Goal: Information Seeking & Learning: Learn about a topic

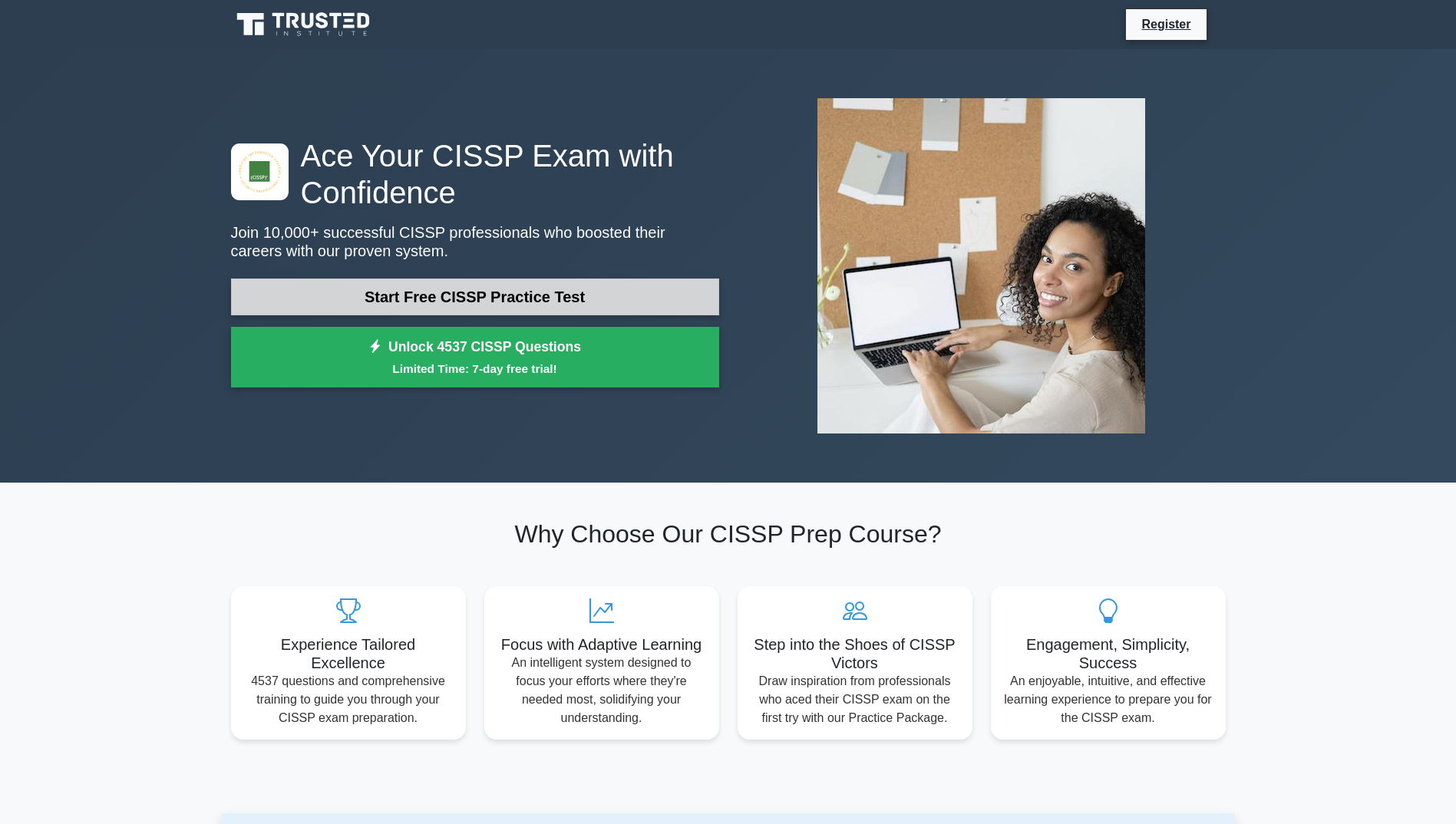
click at [385, 279] on link "Start Free CISSP Practice Test" at bounding box center [475, 297] width 488 height 37
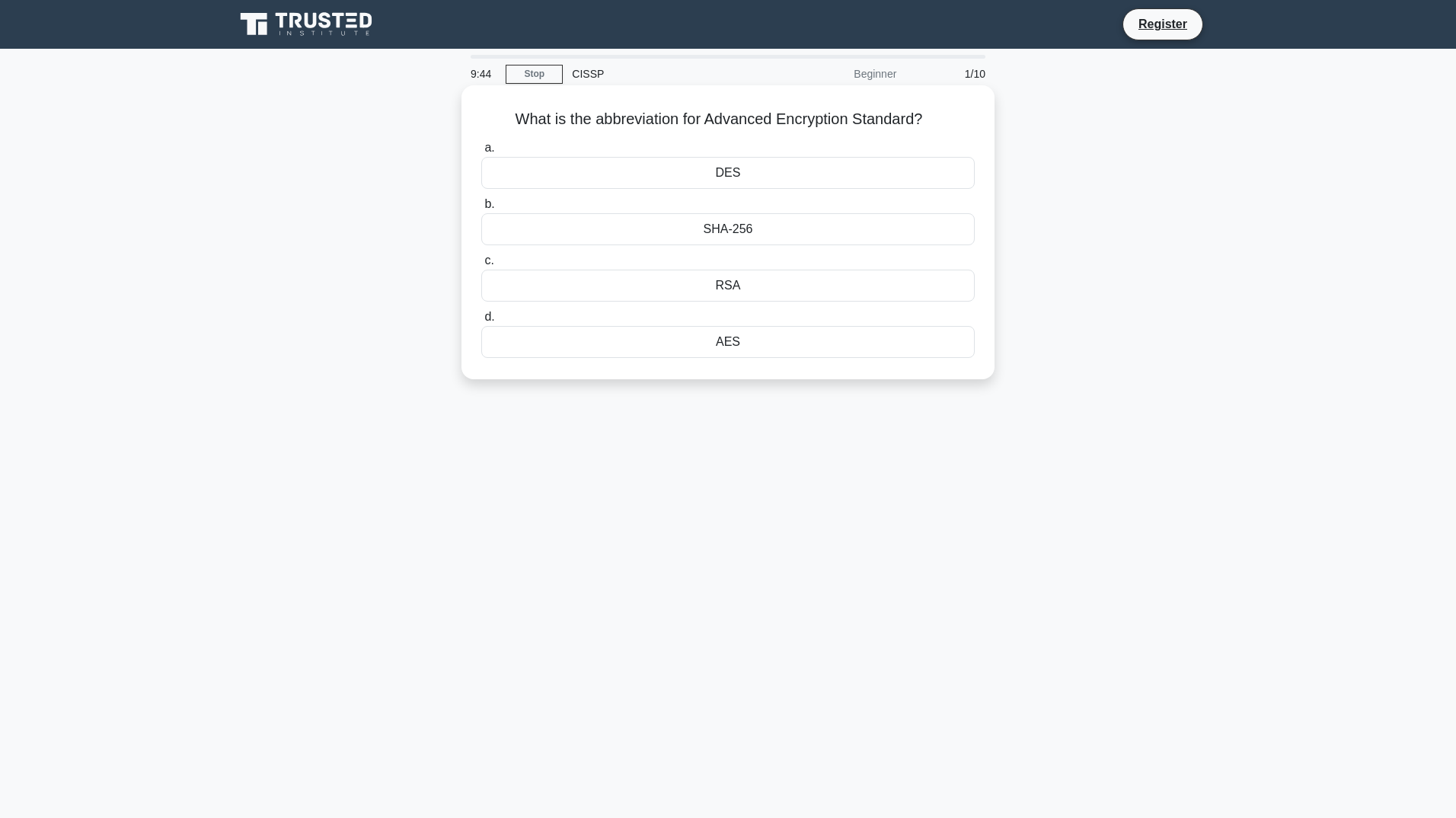
click at [650, 344] on div "AES" at bounding box center [728, 342] width 493 height 32
click at [481, 322] on input "d. AES" at bounding box center [481, 317] width 0 height 10
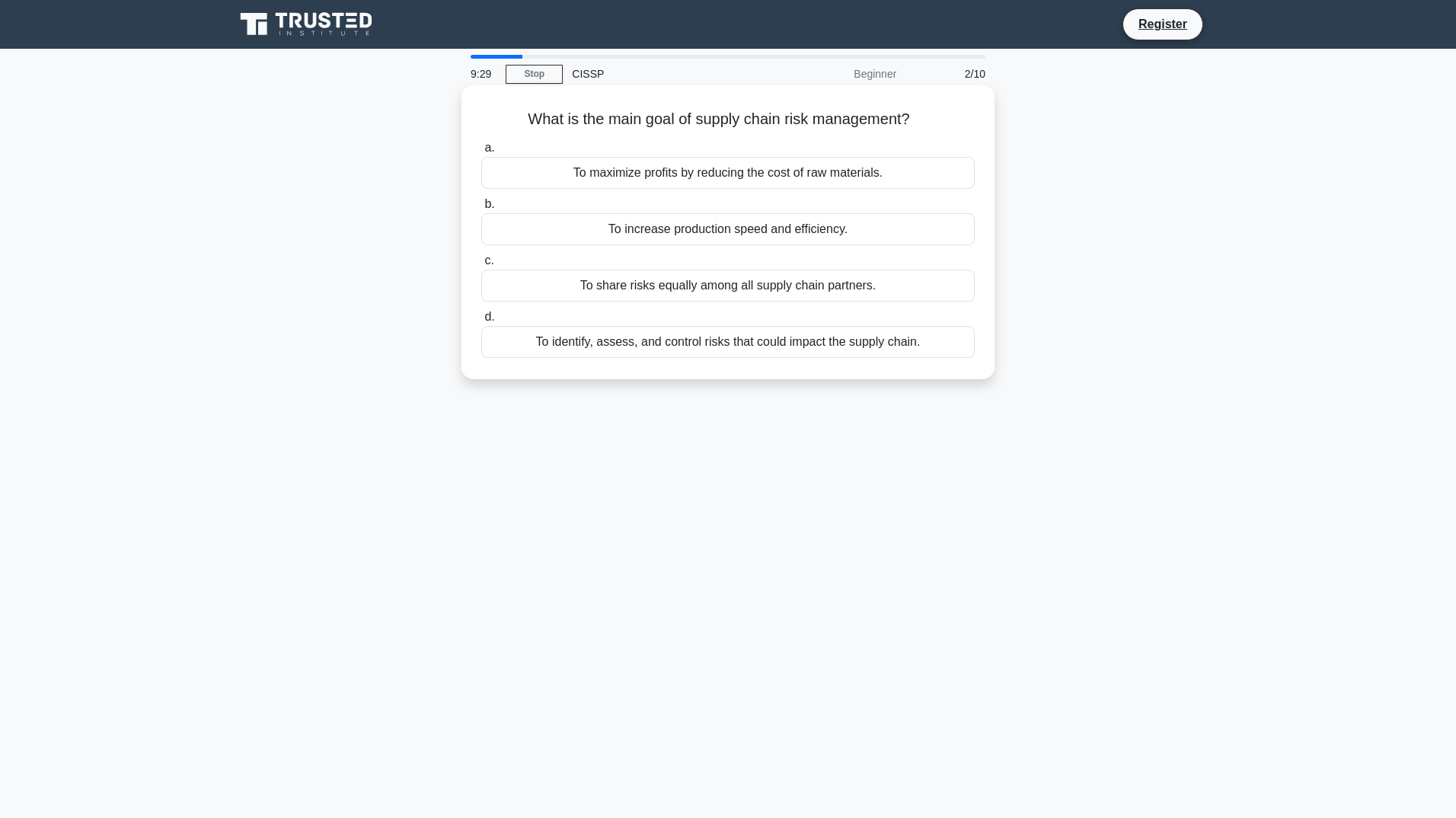
click at [686, 343] on div "To identify, assess, and control risks that could impact the supply chain." at bounding box center [728, 342] width 493 height 32
click at [481, 322] on input "d. To identify, assess, and control risks that could impact the supply chain." at bounding box center [481, 317] width 0 height 10
click at [622, 231] on div "To educate employees on security policies, procedures, and best practices" at bounding box center [728, 229] width 493 height 32
click at [481, 210] on input "b. To educate employees on security policies, procedures, and best practices" at bounding box center [481, 204] width 0 height 10
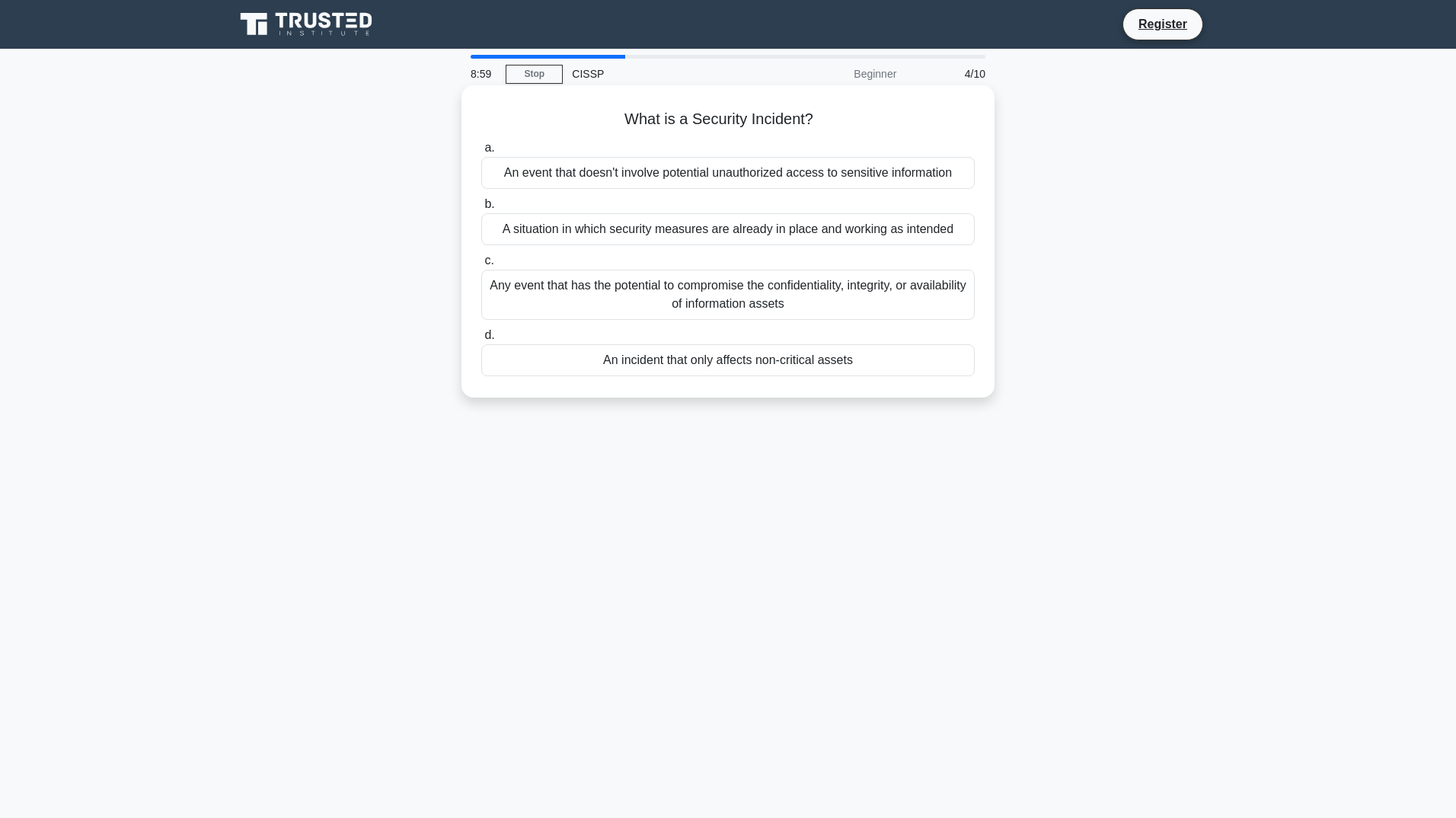
click at [628, 288] on div "Any event that has the potential to compromise the confidentiality, integrity, …" at bounding box center [728, 295] width 493 height 50
click at [481, 266] on input "c. Any event that has the potential to compromise the confidentiality, integrit…" at bounding box center [481, 261] width 0 height 10
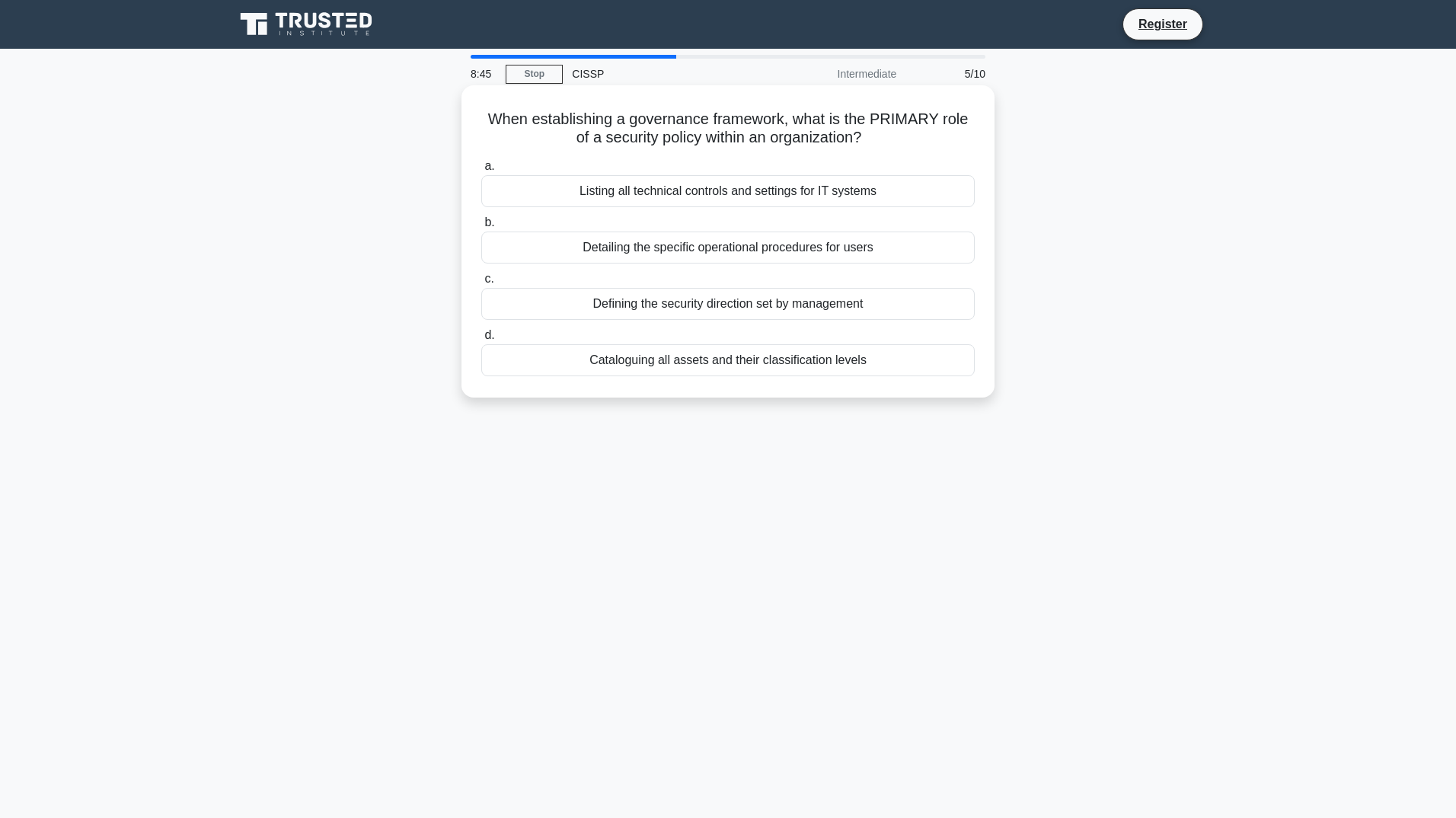
click at [724, 301] on div "Defining the security direction set by management" at bounding box center [728, 303] width 493 height 32
click at [481, 285] on input "c. Defining the security direction set by management" at bounding box center [481, 279] width 0 height 10
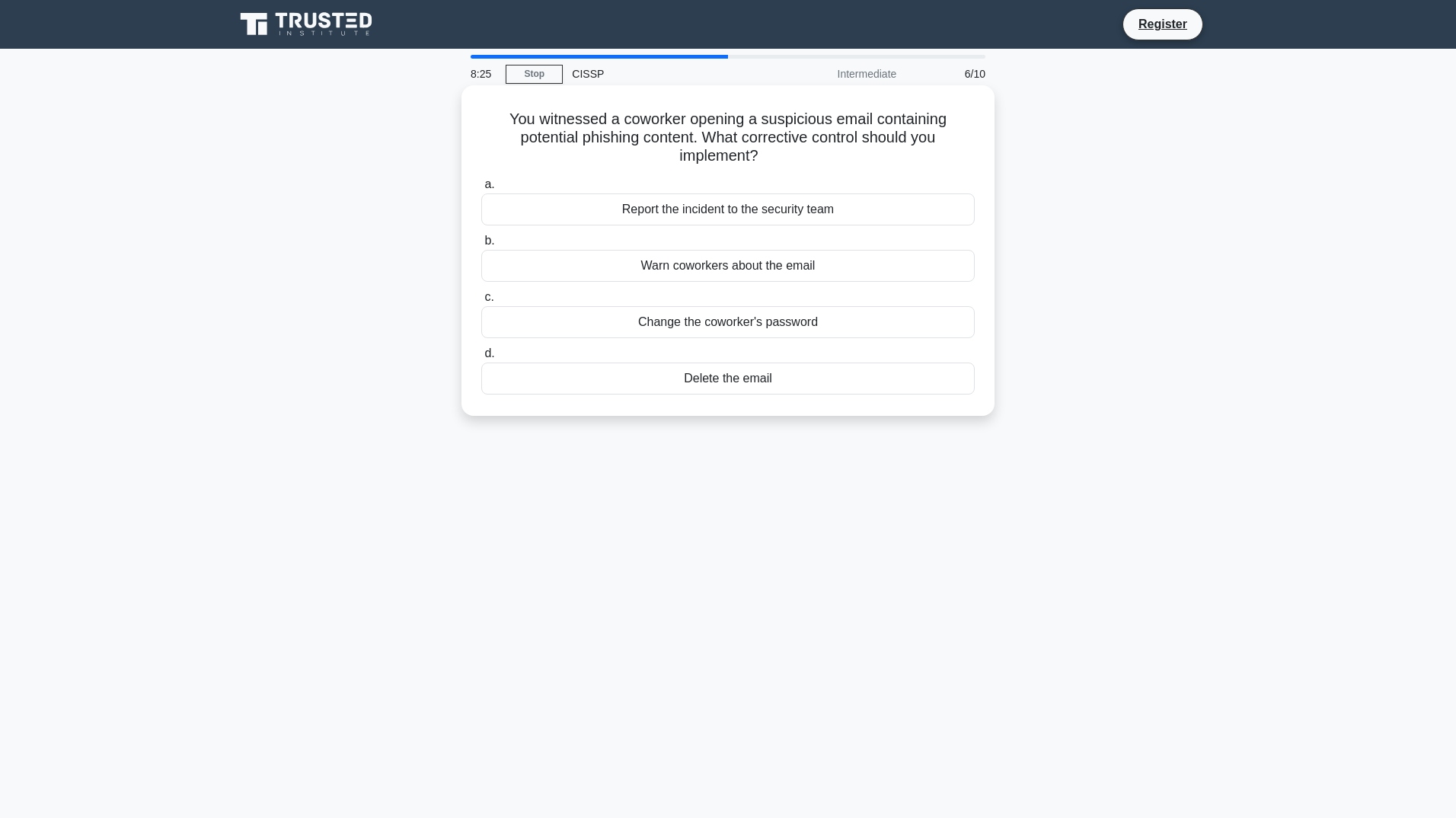
click at [703, 200] on div "Report the incident to the security team" at bounding box center [728, 209] width 493 height 32
click at [481, 189] on input "a. Report the incident to the security team" at bounding box center [481, 185] width 0 height 10
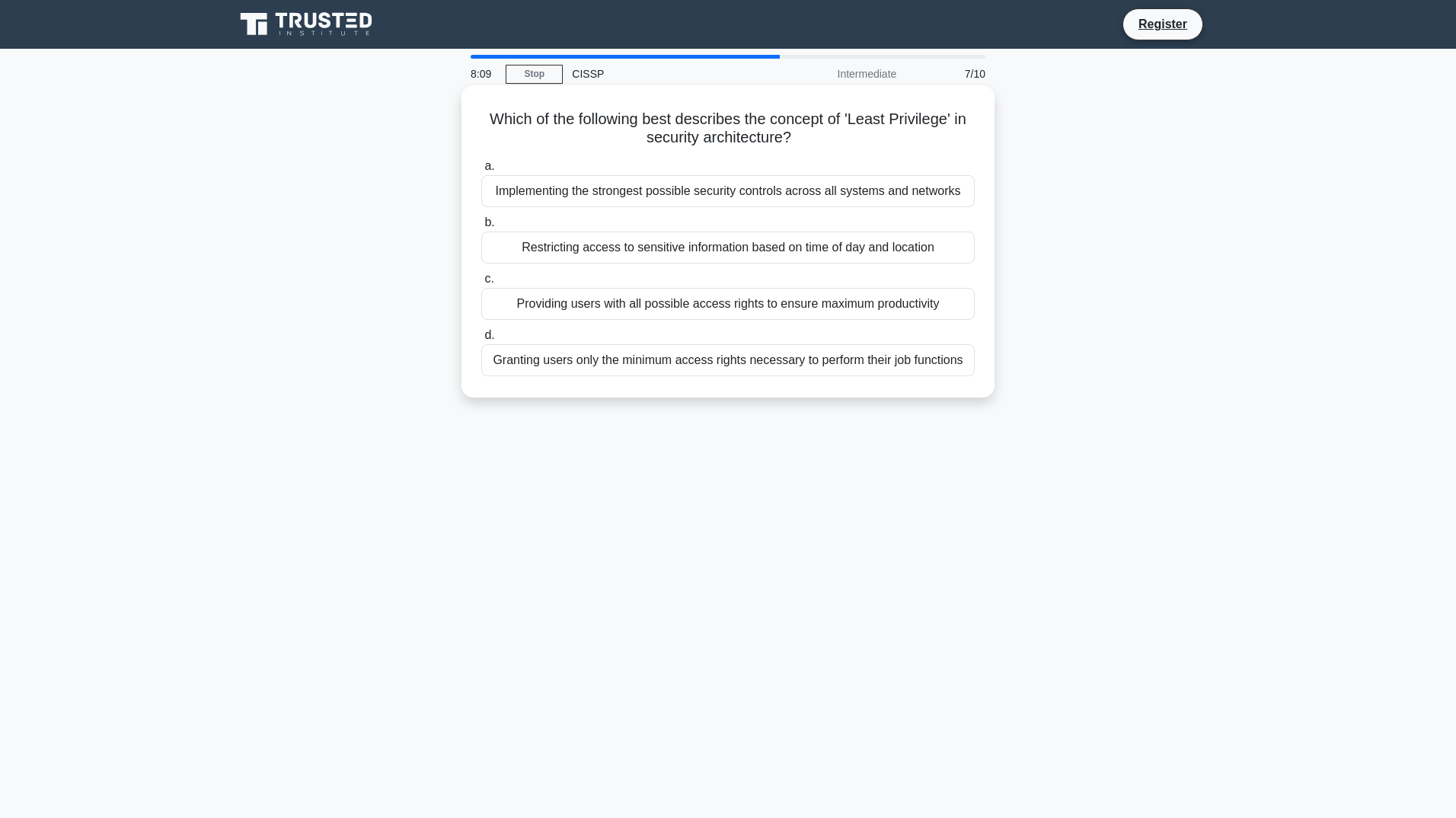
click at [645, 361] on div "Granting users only the minimum access rights necessary to perform their job fu…" at bounding box center [728, 360] width 493 height 32
click at [481, 340] on input "d. Granting users only the minimum access rights necessary to perform their job…" at bounding box center [481, 336] width 0 height 10
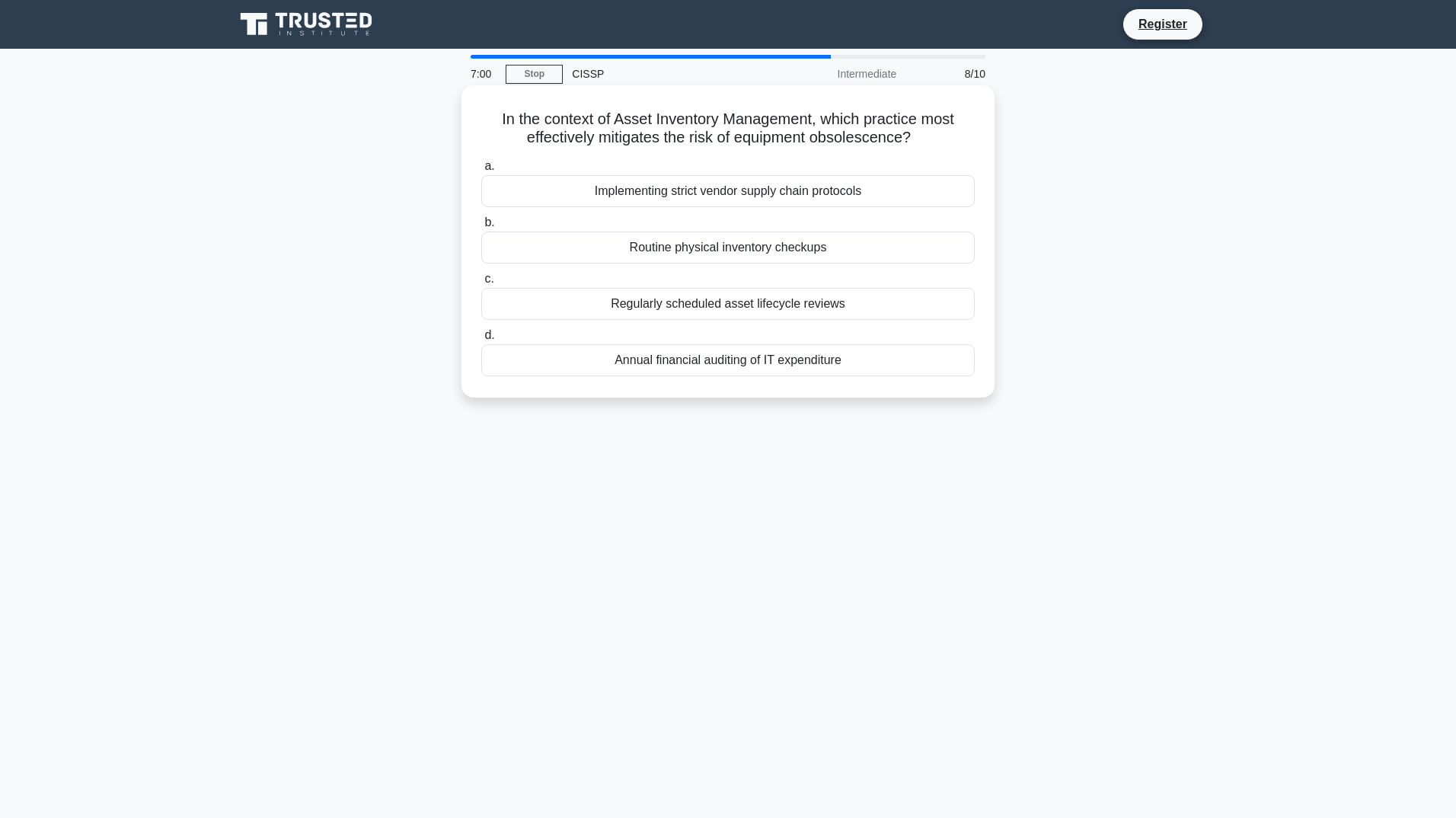
click at [652, 298] on div "Regularly scheduled asset lifecycle reviews" at bounding box center [728, 303] width 493 height 32
click at [481, 285] on input "c. Regularly scheduled asset lifecycle reviews" at bounding box center [481, 279] width 0 height 10
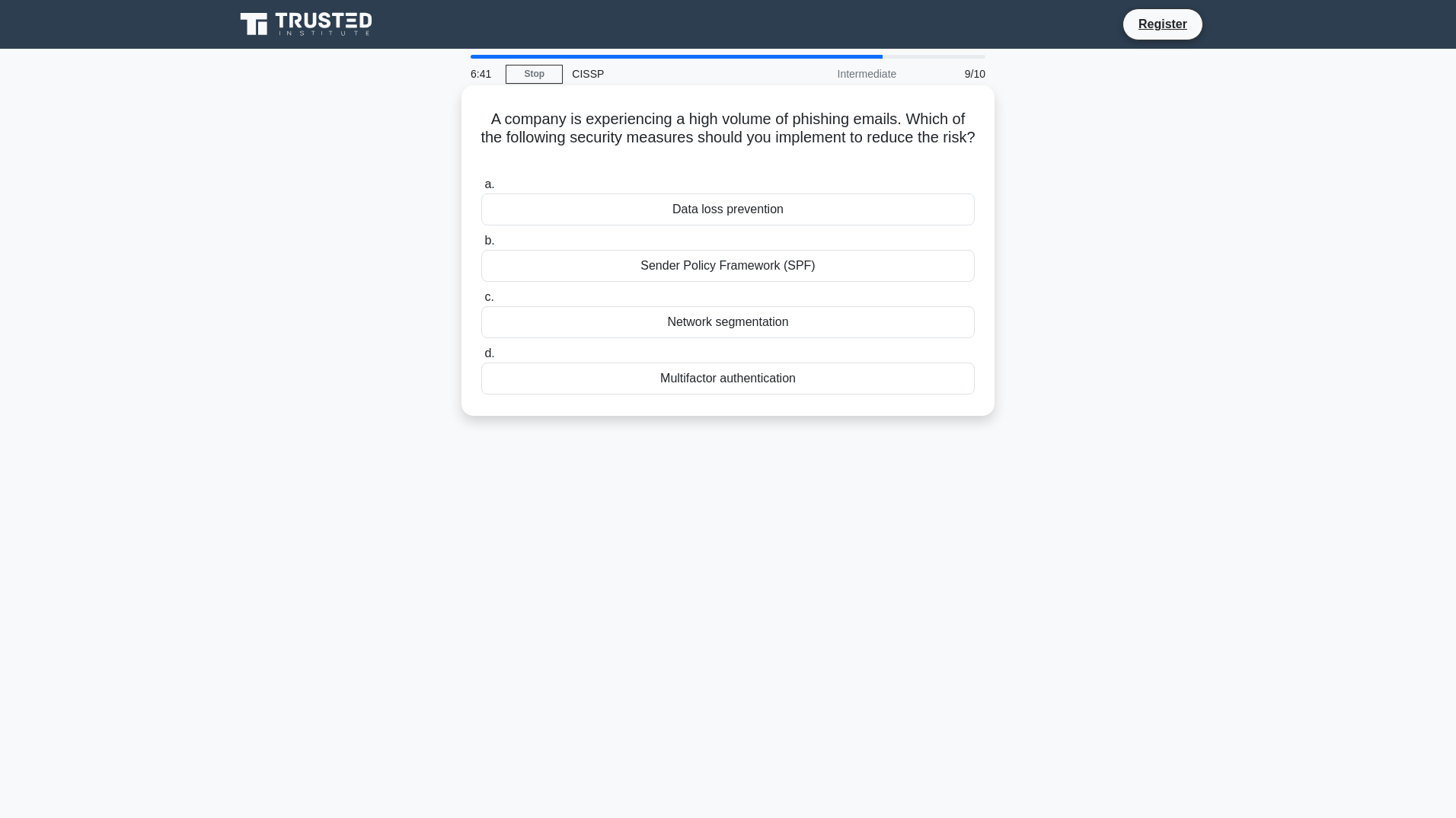
click at [702, 373] on div "Multifactor authentication" at bounding box center [728, 378] width 493 height 32
click at [481, 359] on input "d. Multifactor authentication" at bounding box center [481, 353] width 0 height 10
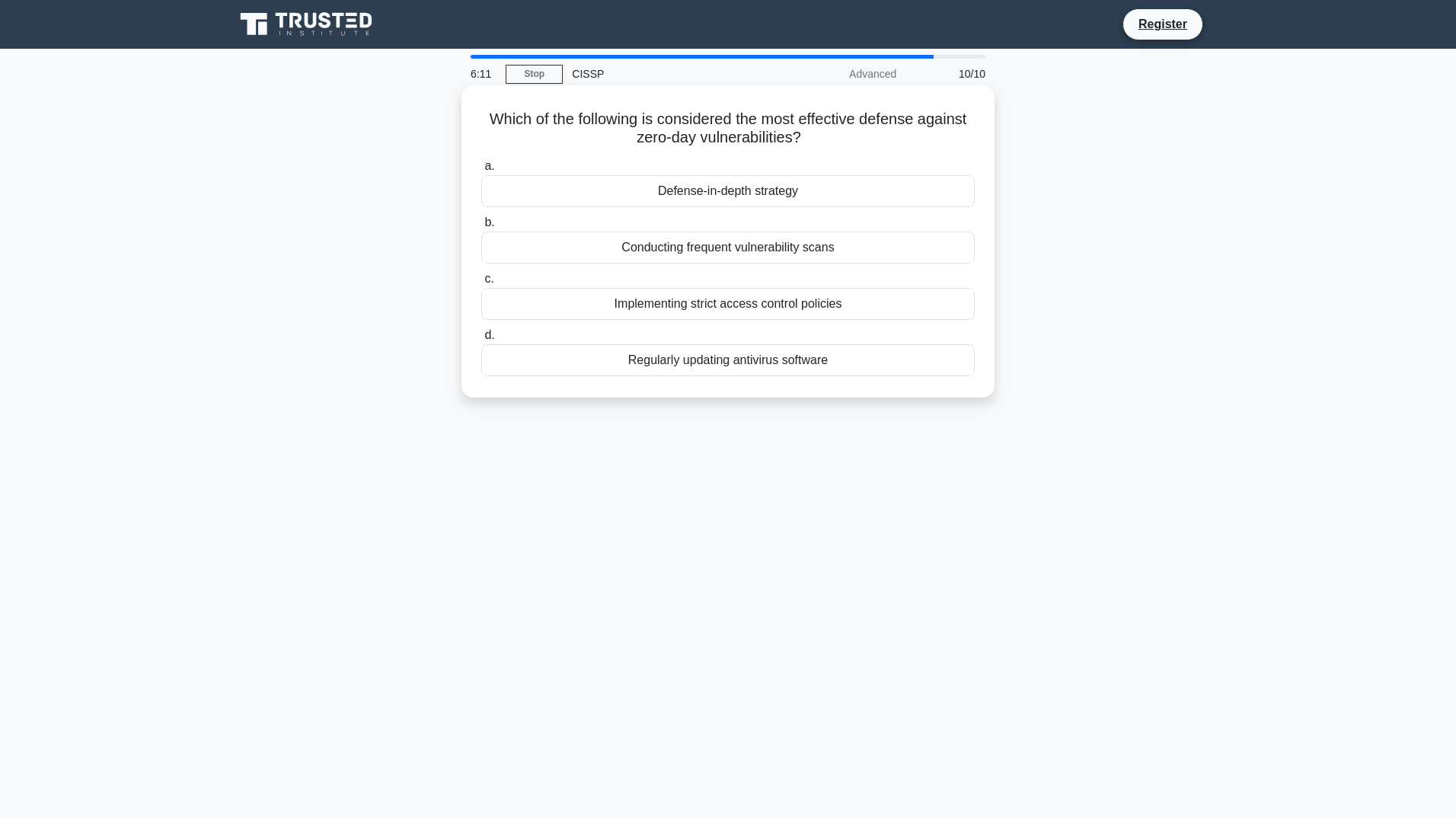
click at [726, 185] on div "Defense-in-depth strategy" at bounding box center [728, 191] width 493 height 32
click at [481, 172] on input "a. Defense-in-depth strategy" at bounding box center [481, 166] width 0 height 10
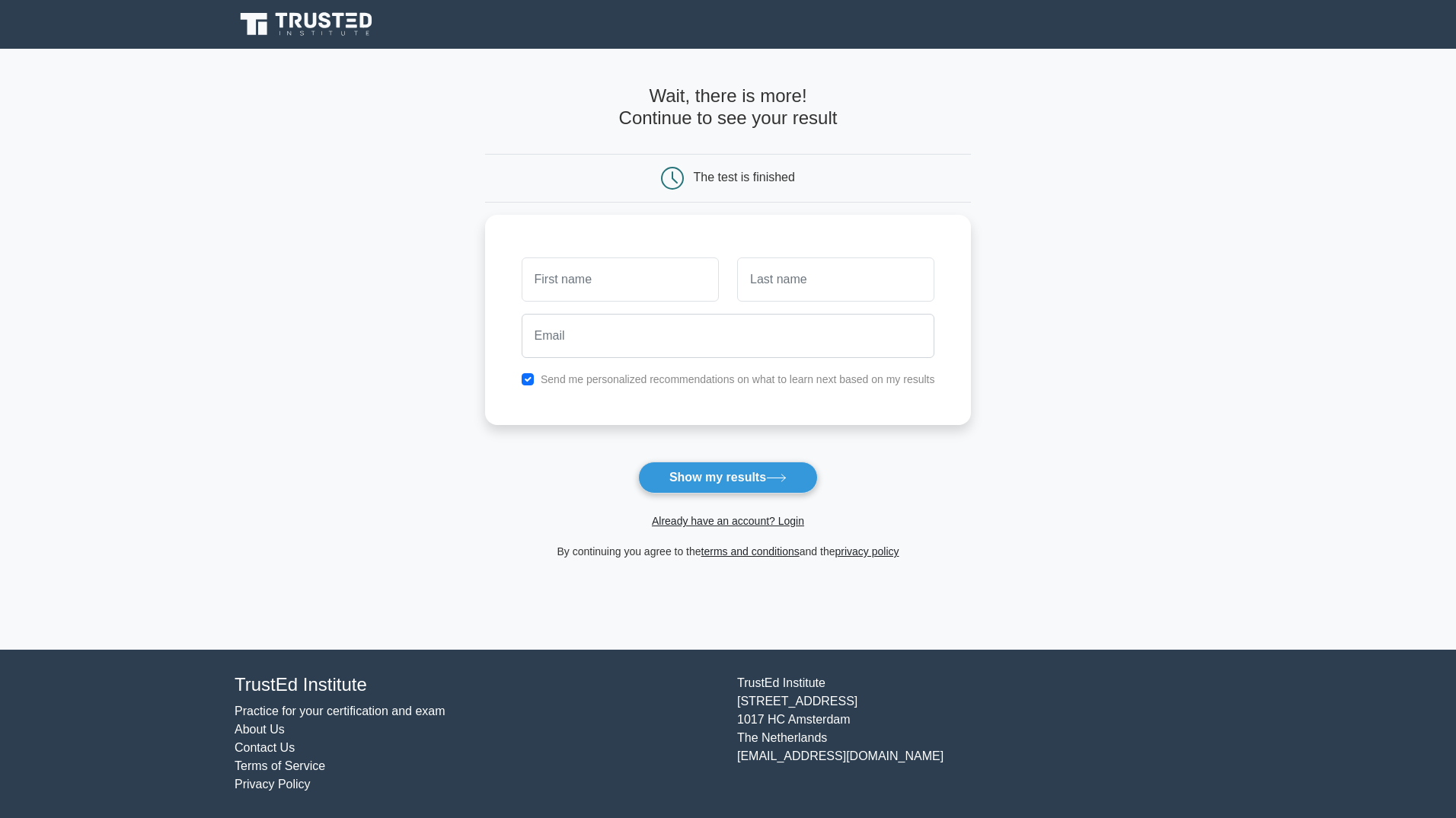
click at [315, 313] on main "Wait, there is more! Continue to see your result The test is finished and the" at bounding box center [728, 349] width 1456 height 601
